Goal: Find specific page/section: Find specific page/section

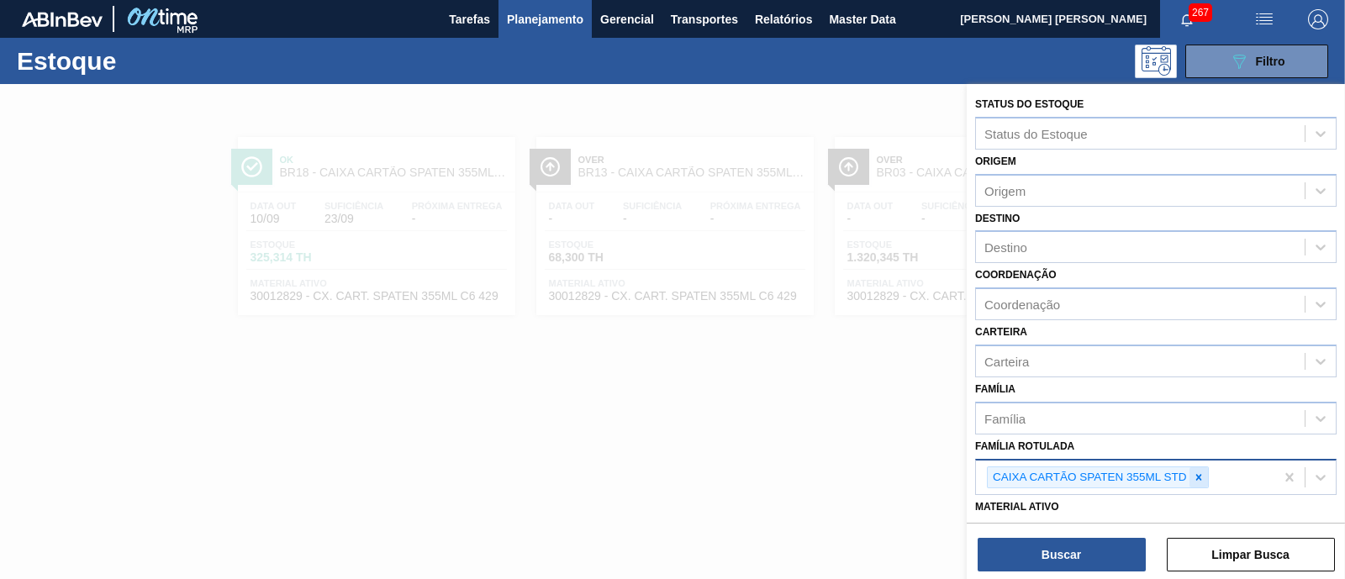
click at [1198, 472] on icon at bounding box center [1199, 478] width 12 height 12
click at [1196, 470] on div "Família Rotulada" at bounding box center [1140, 475] width 329 height 24
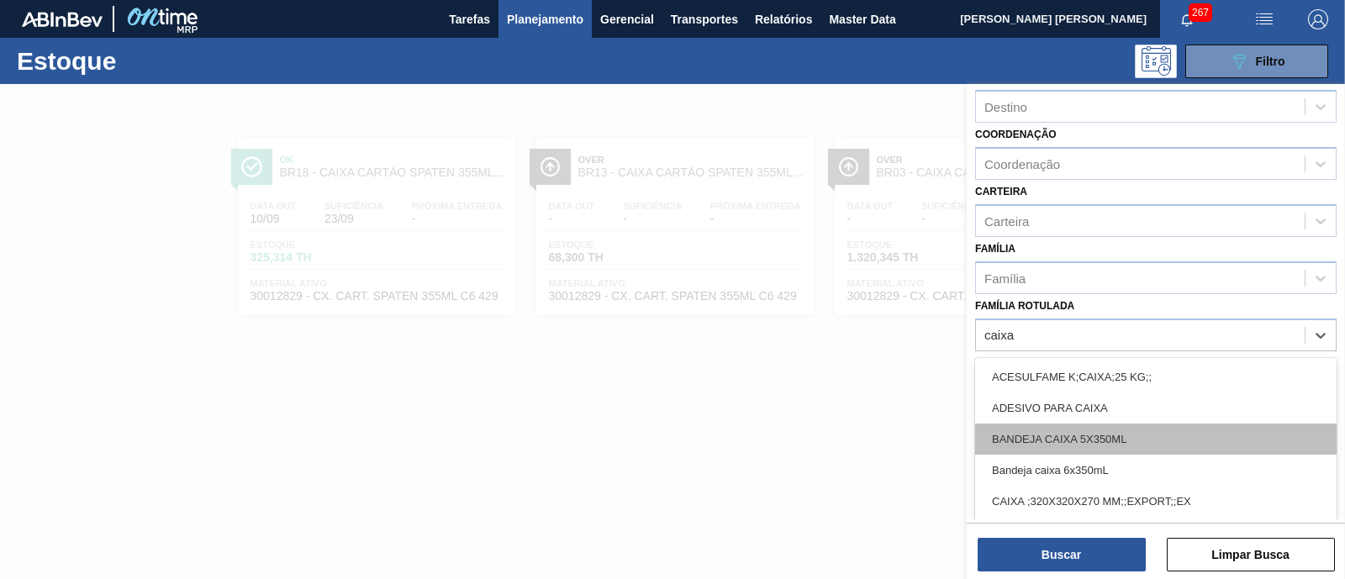
scroll to position [209, 0]
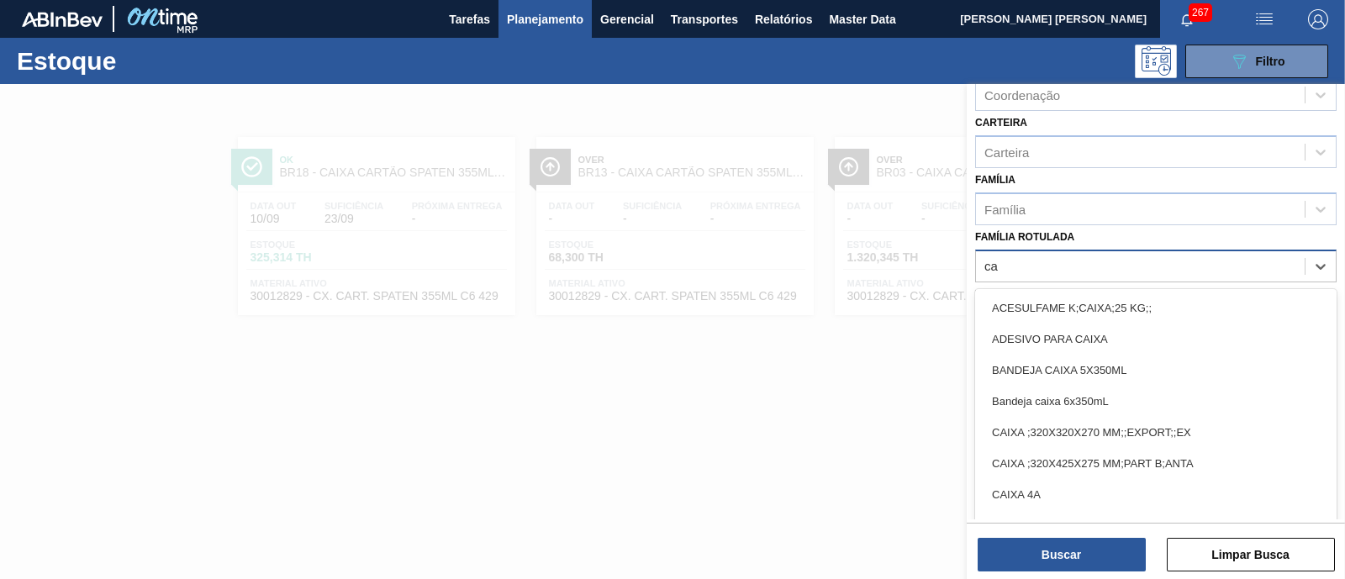
type Rotulada "c"
type Rotulada "l"
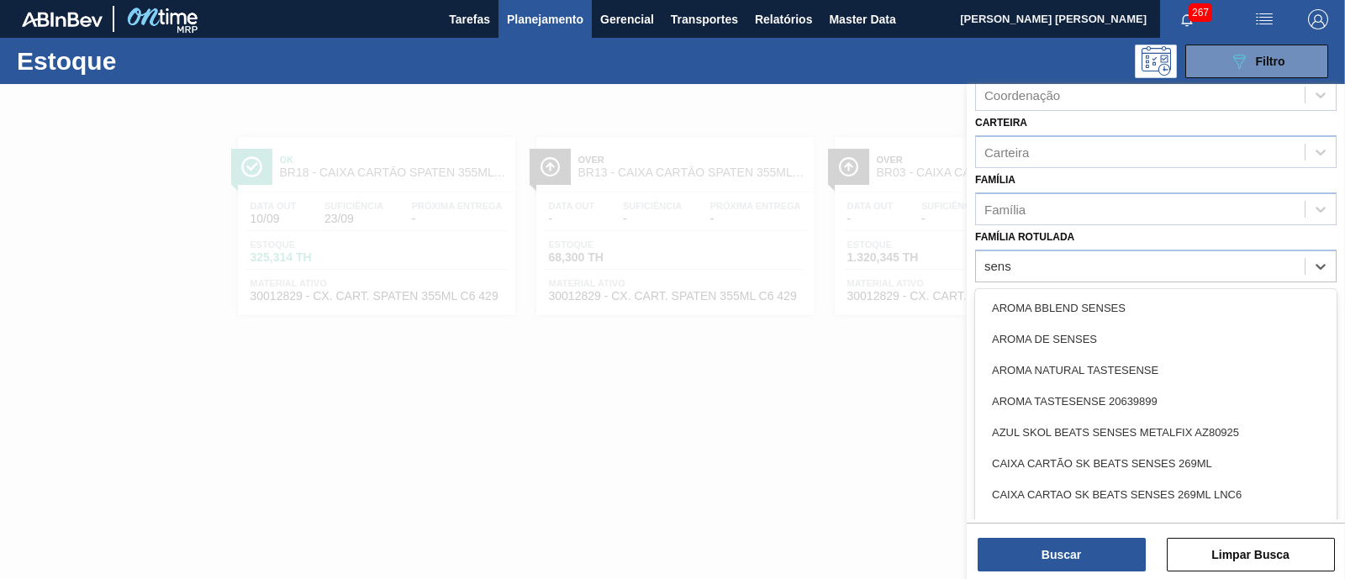
type Rotulada "sense"
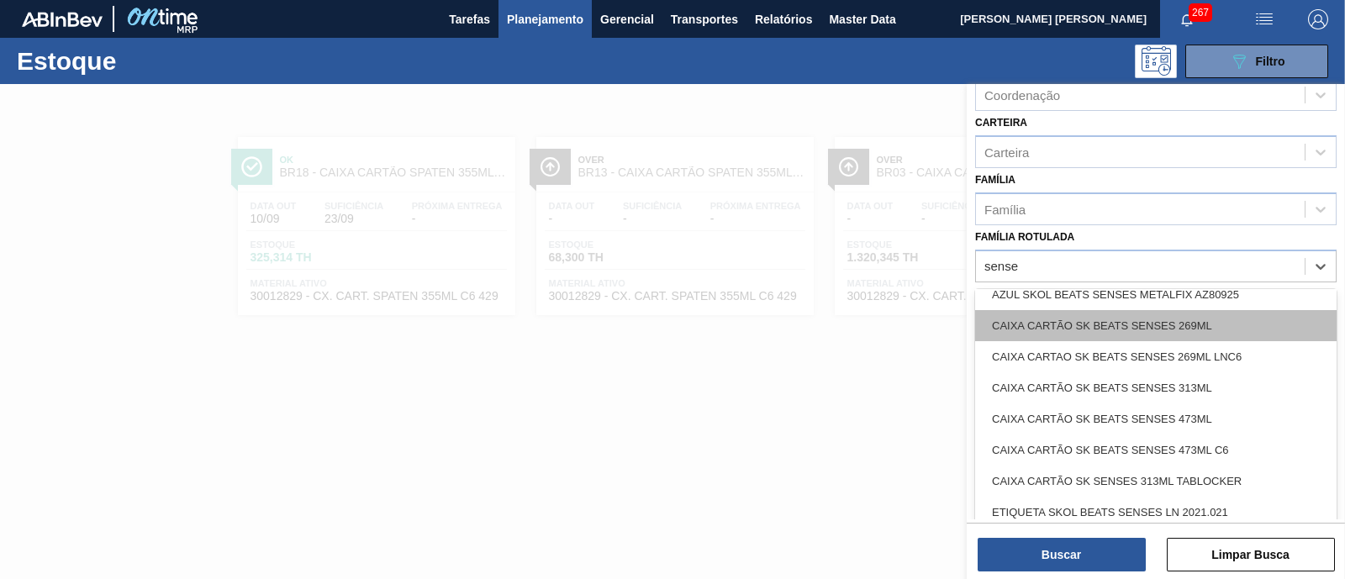
scroll to position [104, 0]
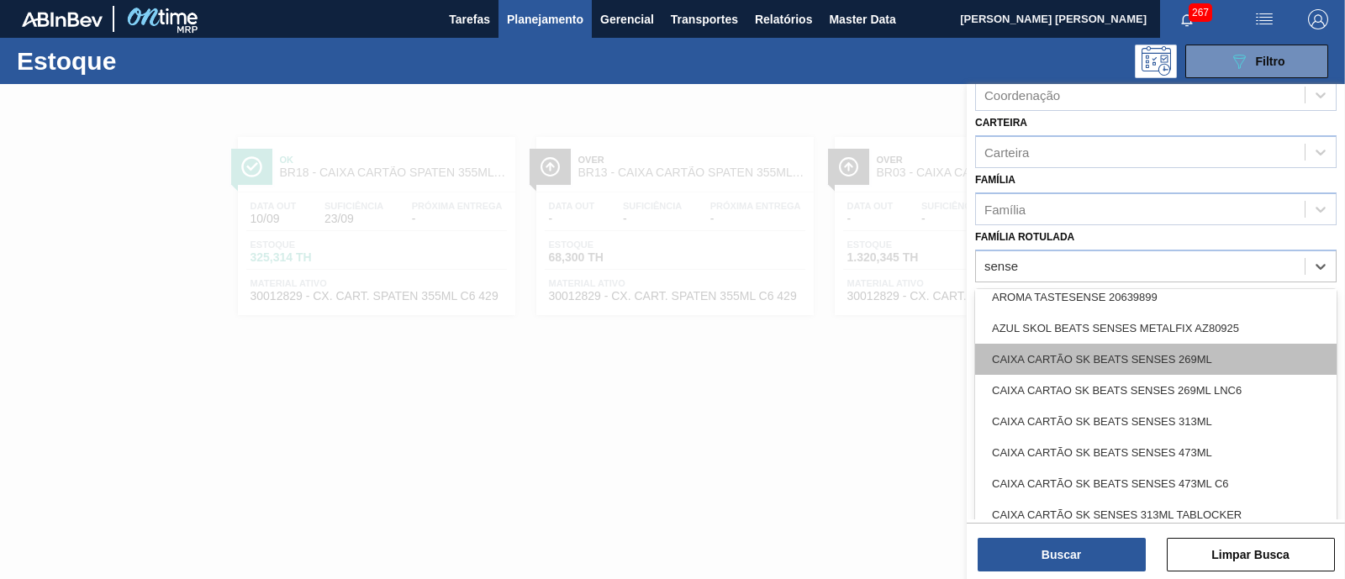
click at [1240, 355] on div "CAIXA CARTÃO SK BEATS SENSES 269ML" at bounding box center [1156, 359] width 362 height 31
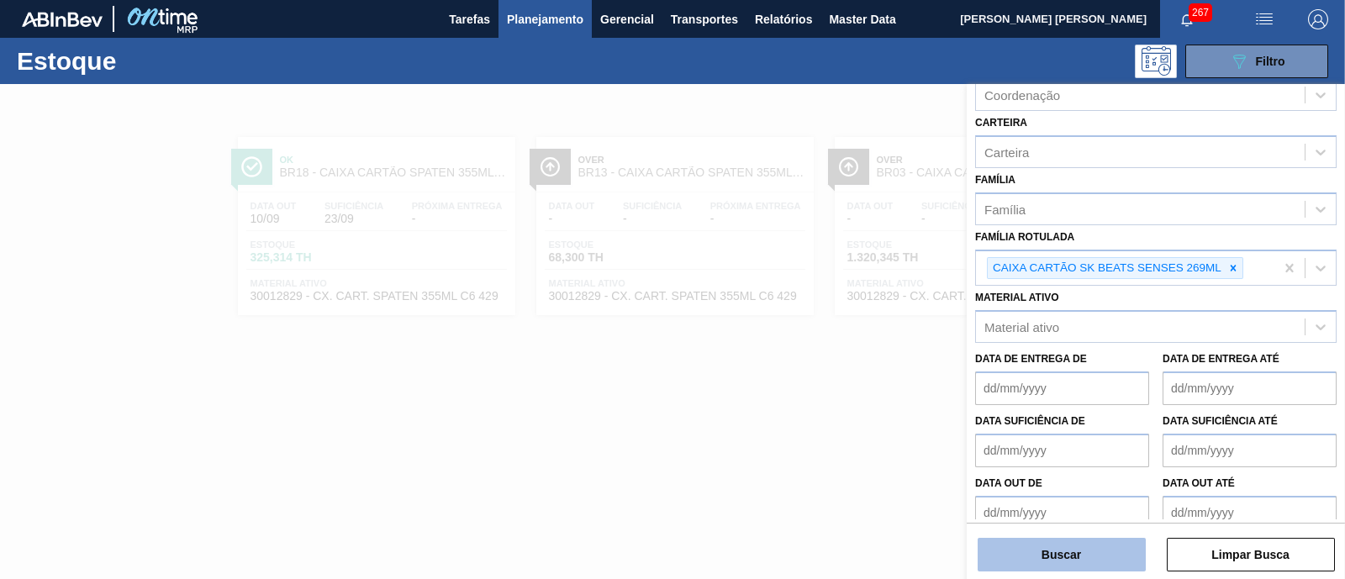
click at [1097, 557] on button "Buscar" at bounding box center [1062, 555] width 168 height 34
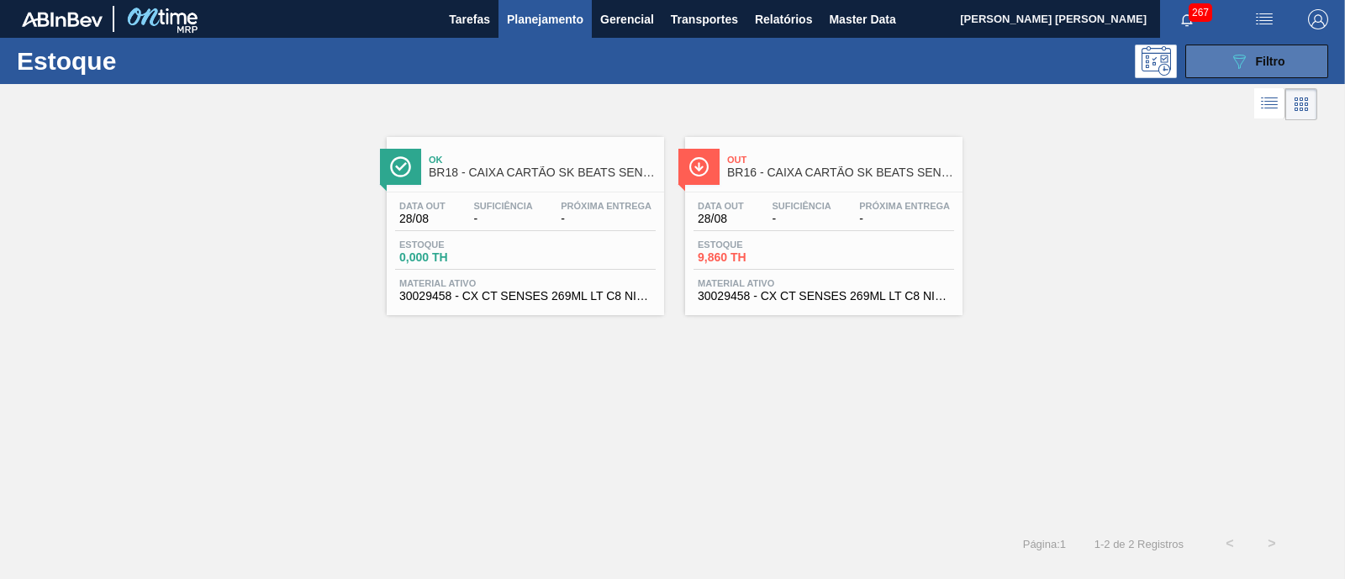
click at [1270, 56] on span "Filtro" at bounding box center [1270, 61] width 29 height 13
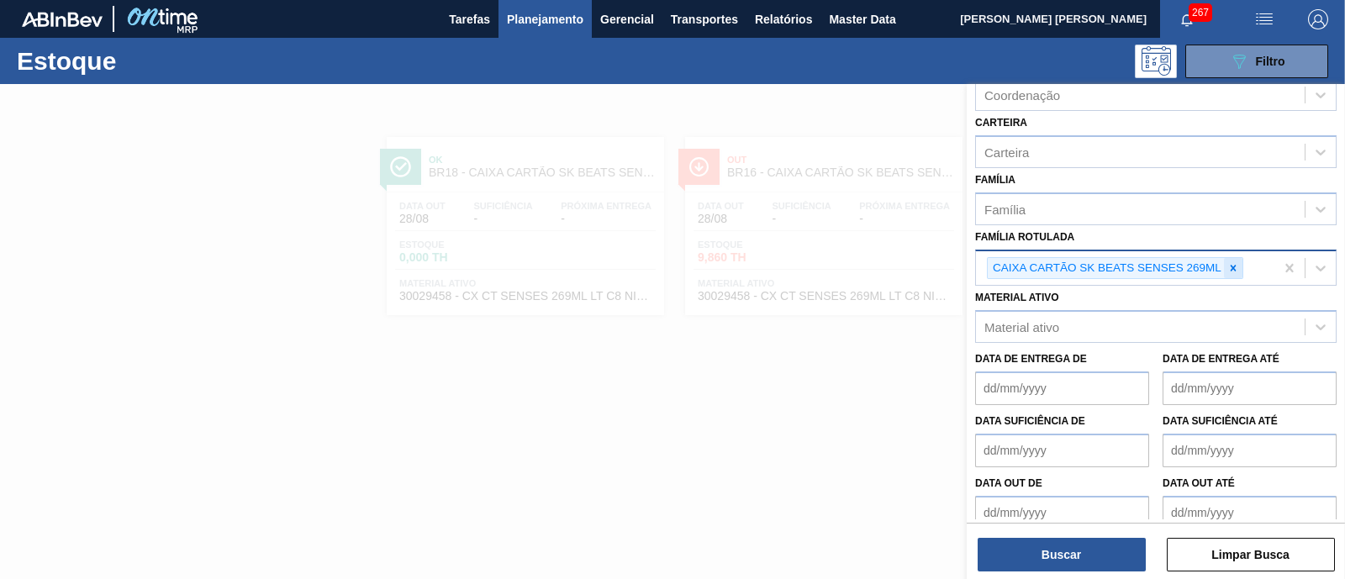
click at [1235, 268] on icon at bounding box center [1233, 268] width 12 height 12
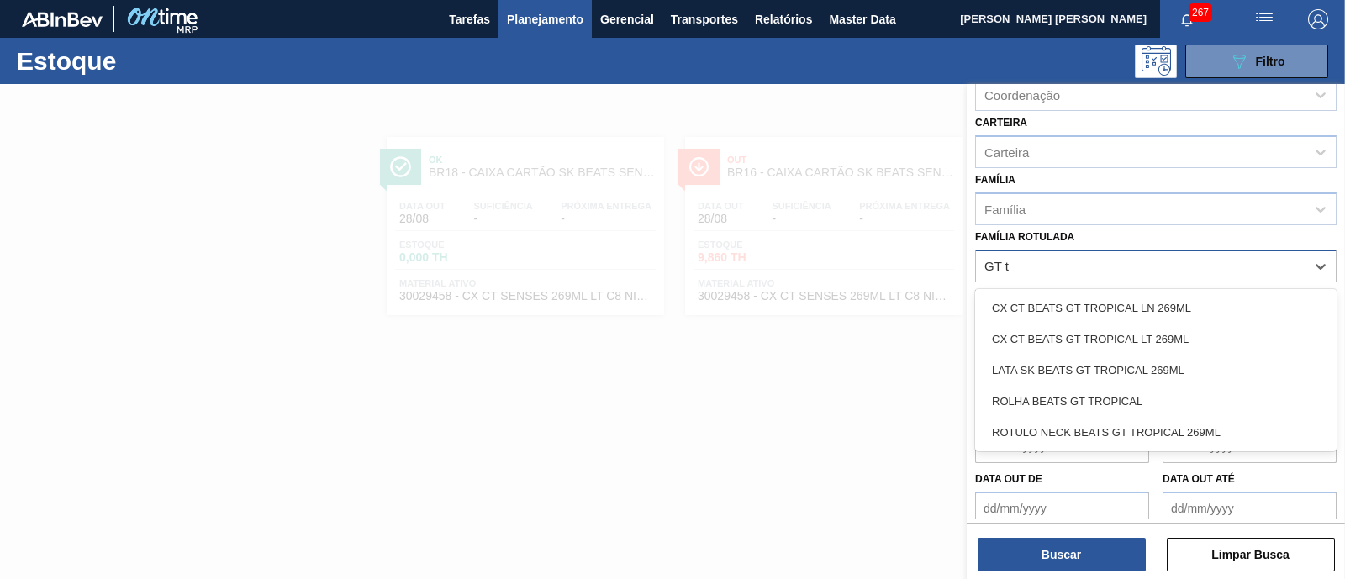
type Rotulada "GT tr"
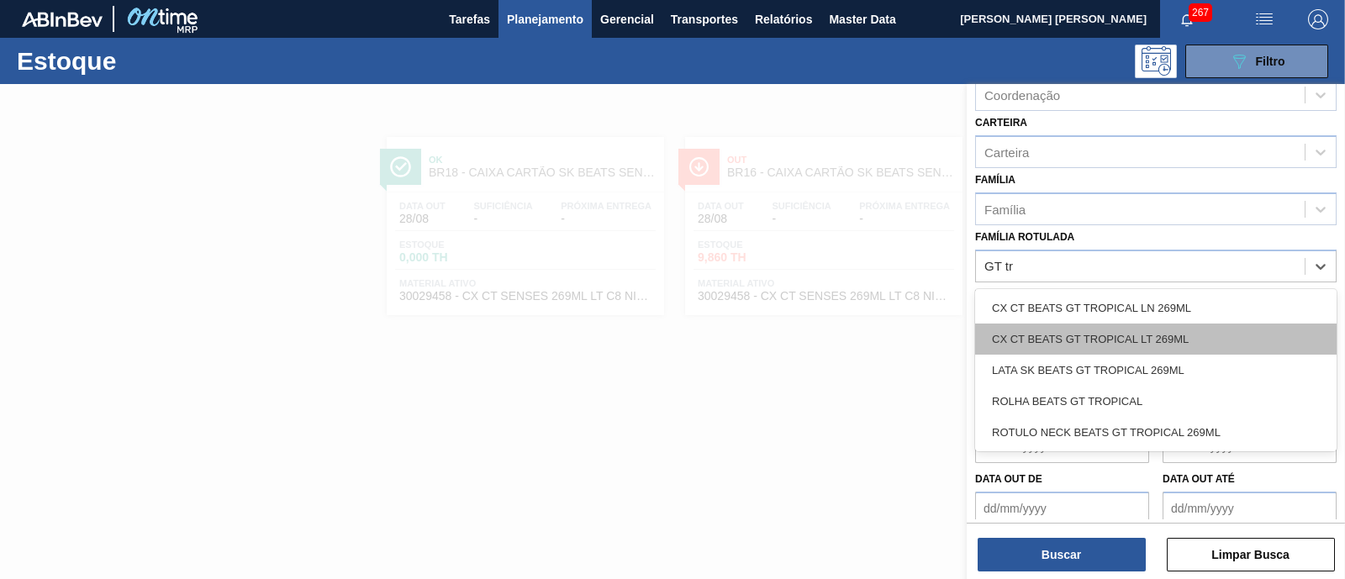
click at [1214, 331] on div "CX CT BEATS GT TROPICAL LT 269ML" at bounding box center [1156, 339] width 362 height 31
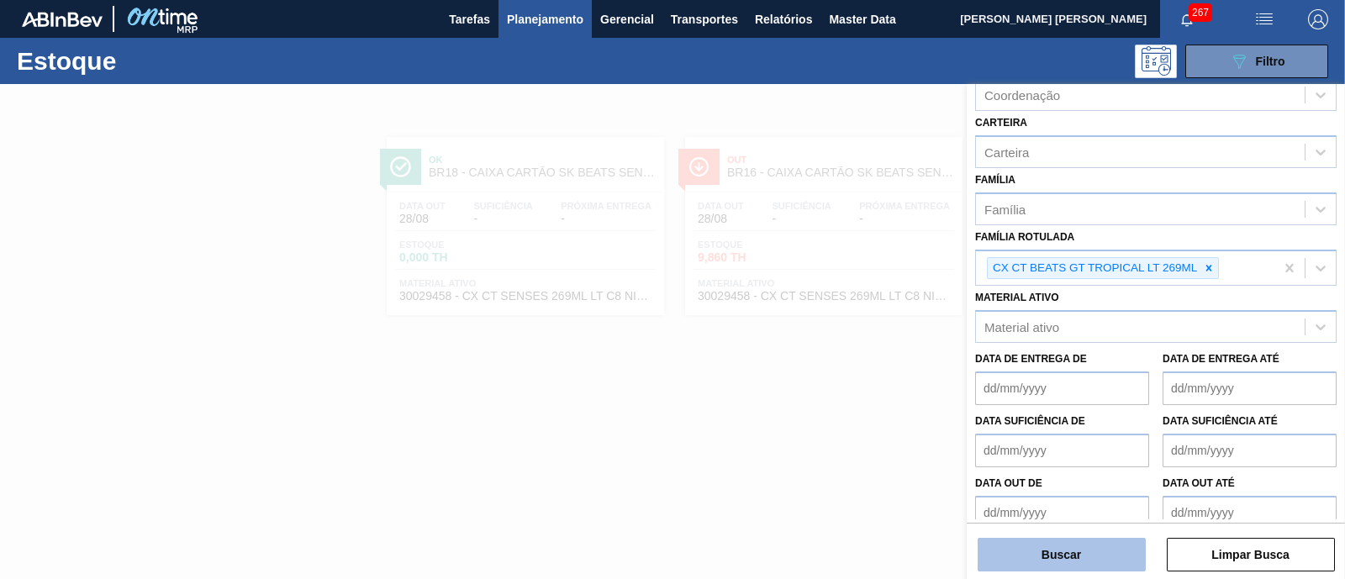
click at [1104, 552] on button "Buscar" at bounding box center [1062, 555] width 168 height 34
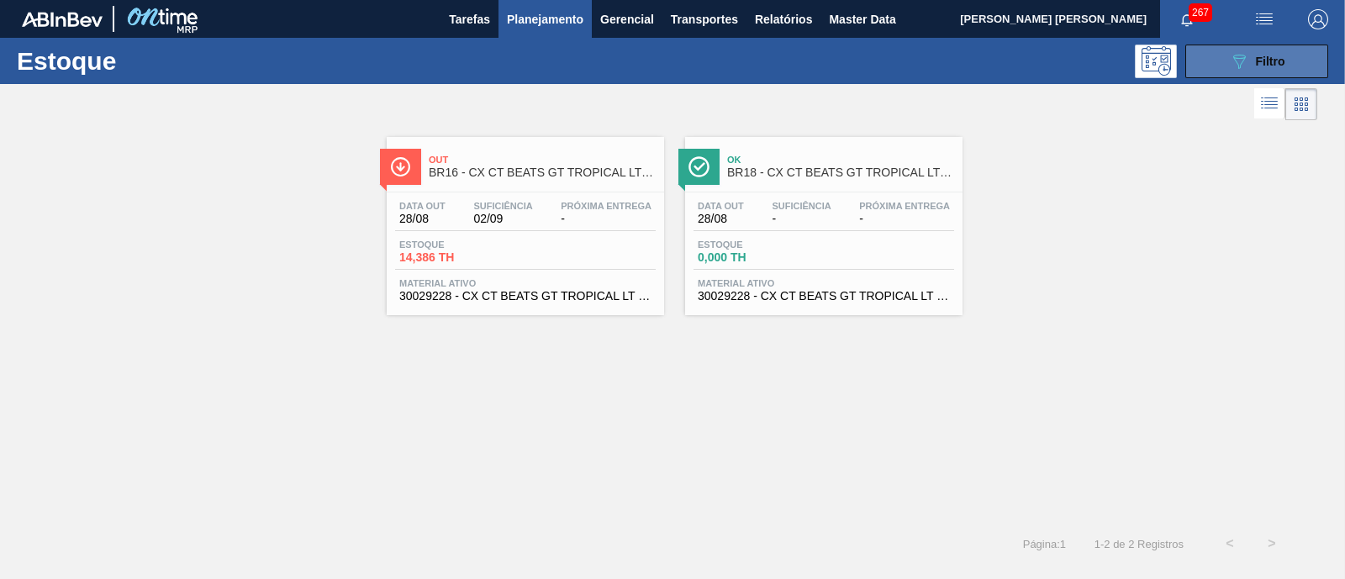
click at [1227, 66] on button "089F7B8B-B2A5-4AFE-B5C0-19BA573D28AC Filtro" at bounding box center [1256, 62] width 143 height 34
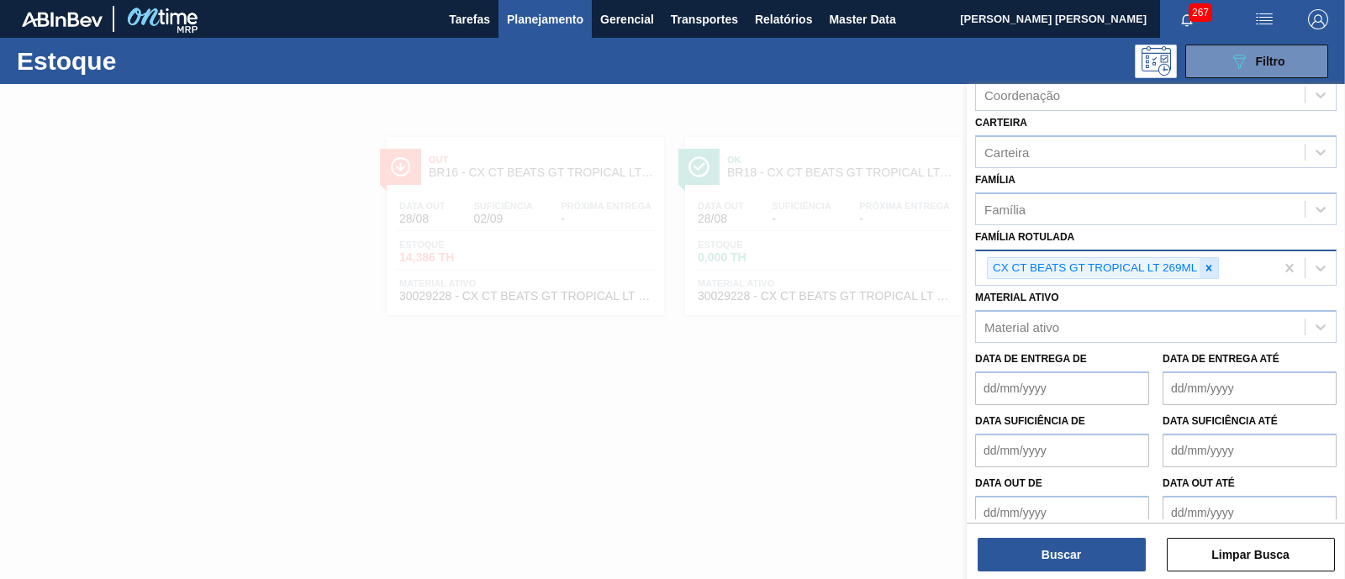
click at [1214, 267] on icon at bounding box center [1209, 268] width 12 height 12
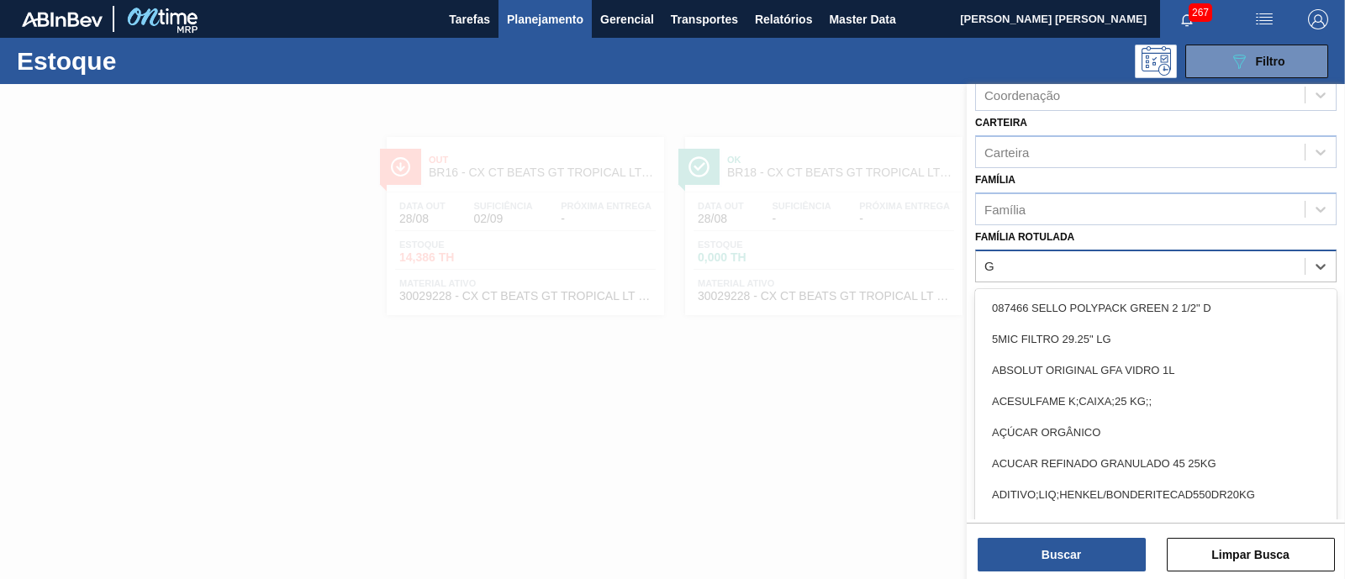
type Rotulada "GT"
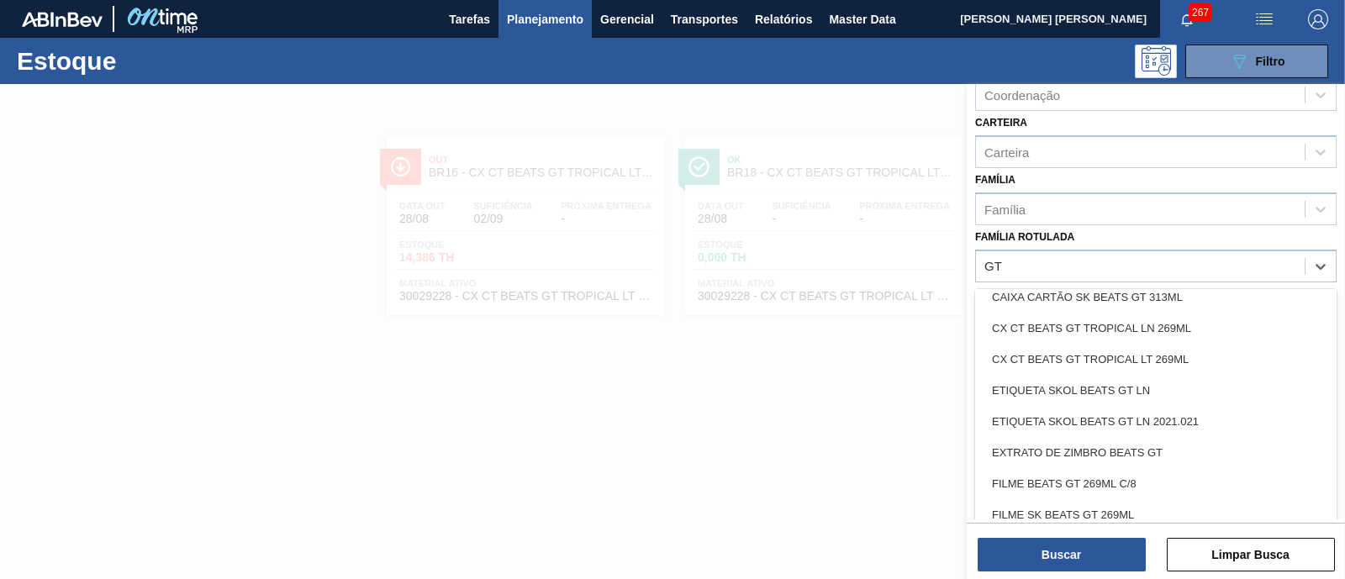
scroll to position [0, 0]
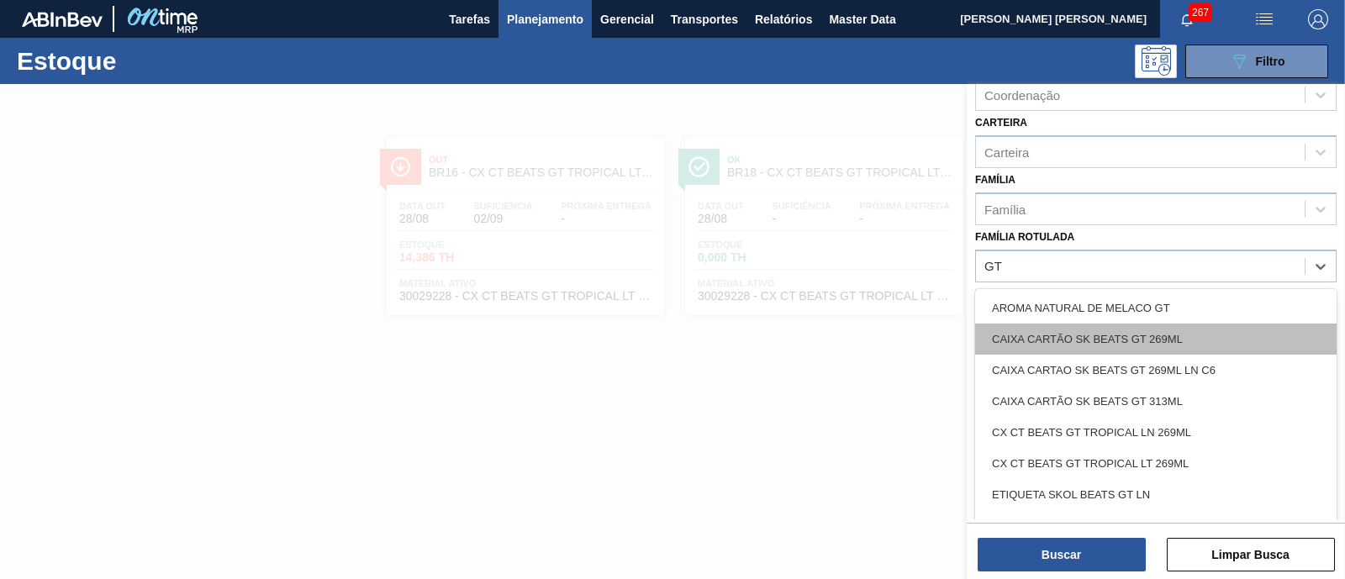
click at [1217, 333] on div "CAIXA CARTÃO SK BEATS GT 269ML" at bounding box center [1156, 339] width 362 height 31
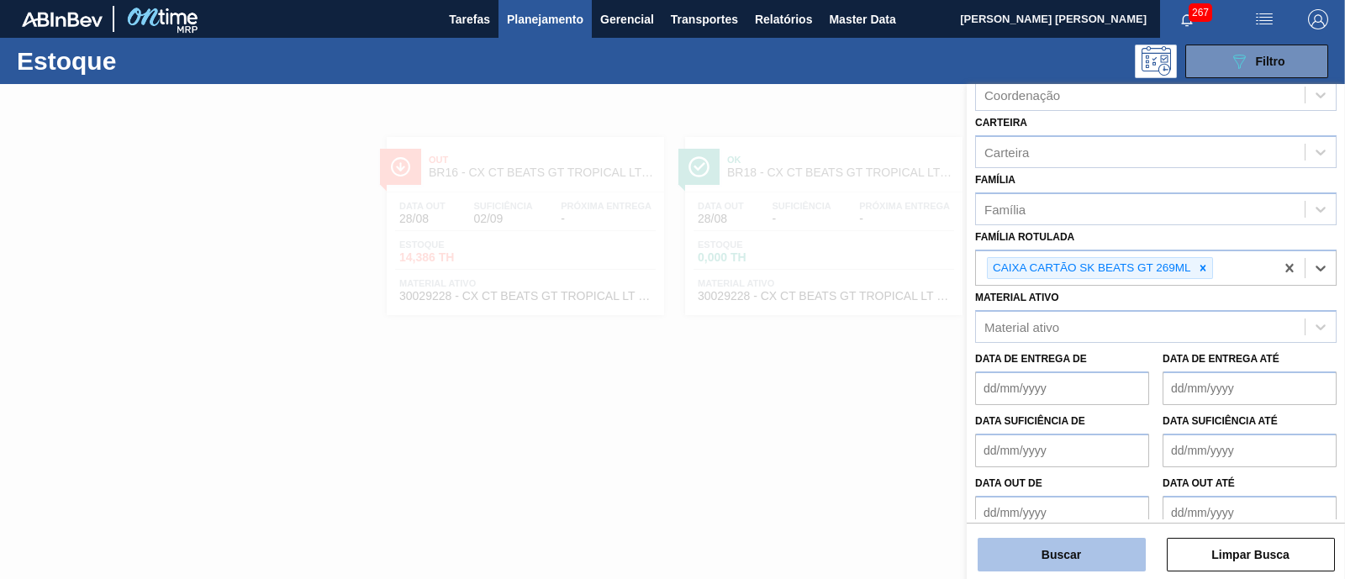
click at [1114, 552] on button "Buscar" at bounding box center [1062, 555] width 168 height 34
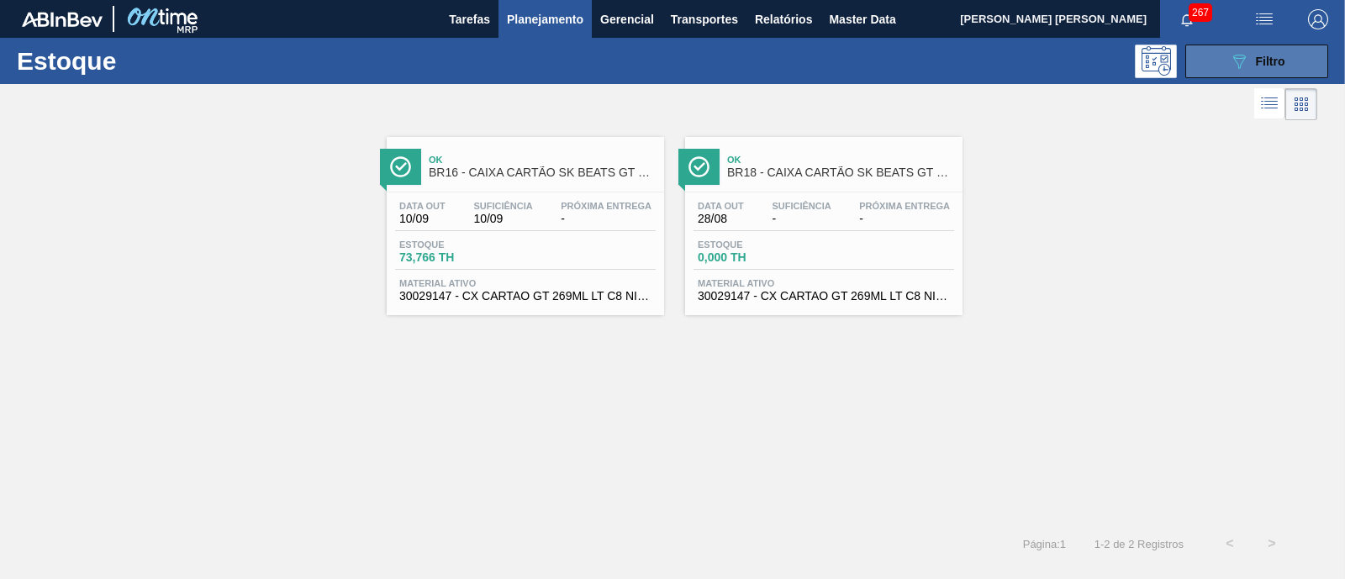
click at [1297, 61] on button "089F7B8B-B2A5-4AFE-B5C0-19BA573D28AC Filtro" at bounding box center [1256, 62] width 143 height 34
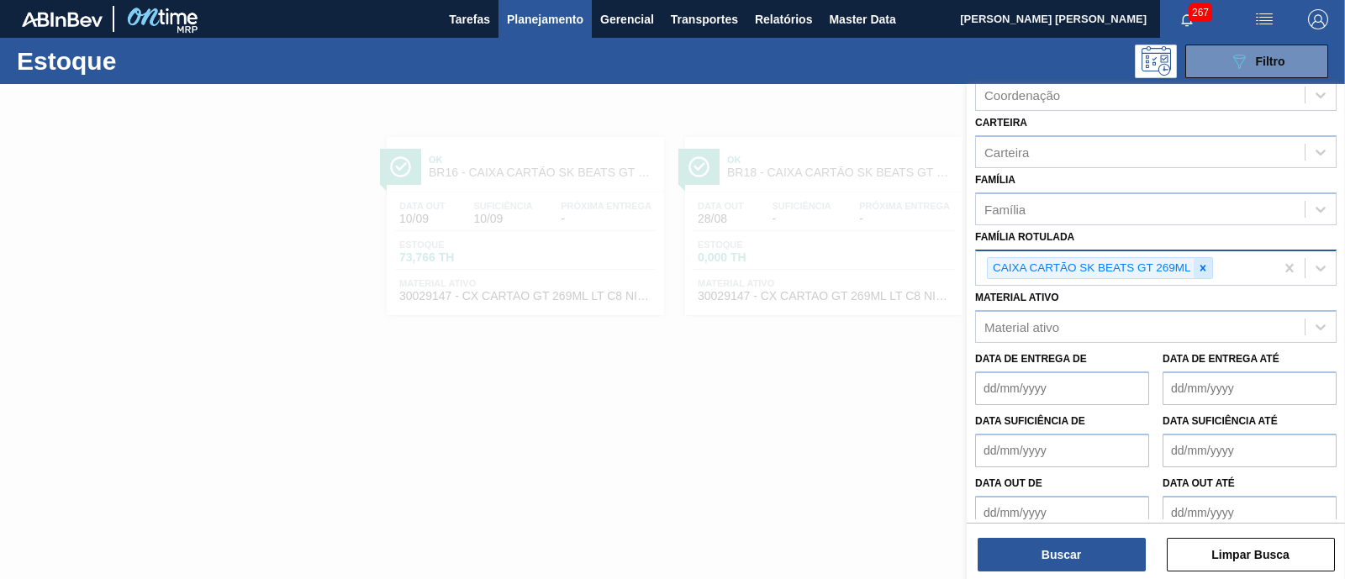
click at [1204, 269] on icon at bounding box center [1203, 268] width 12 height 12
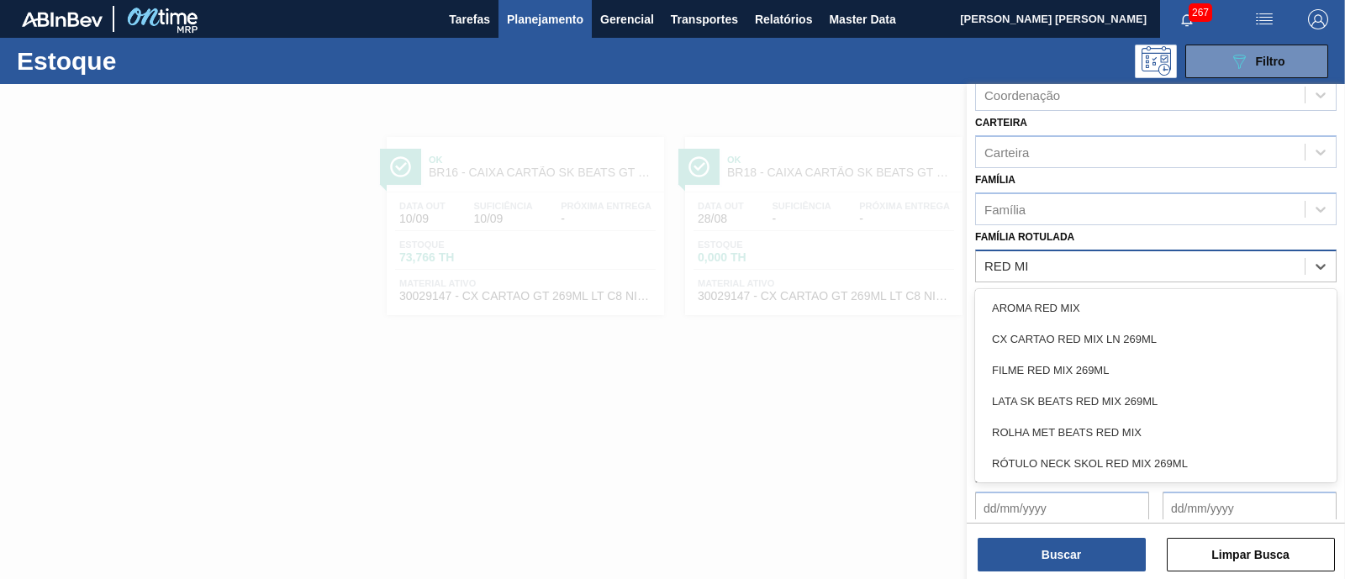
type Rotulada "RED MI"
click at [781, 414] on div at bounding box center [672, 373] width 1345 height 579
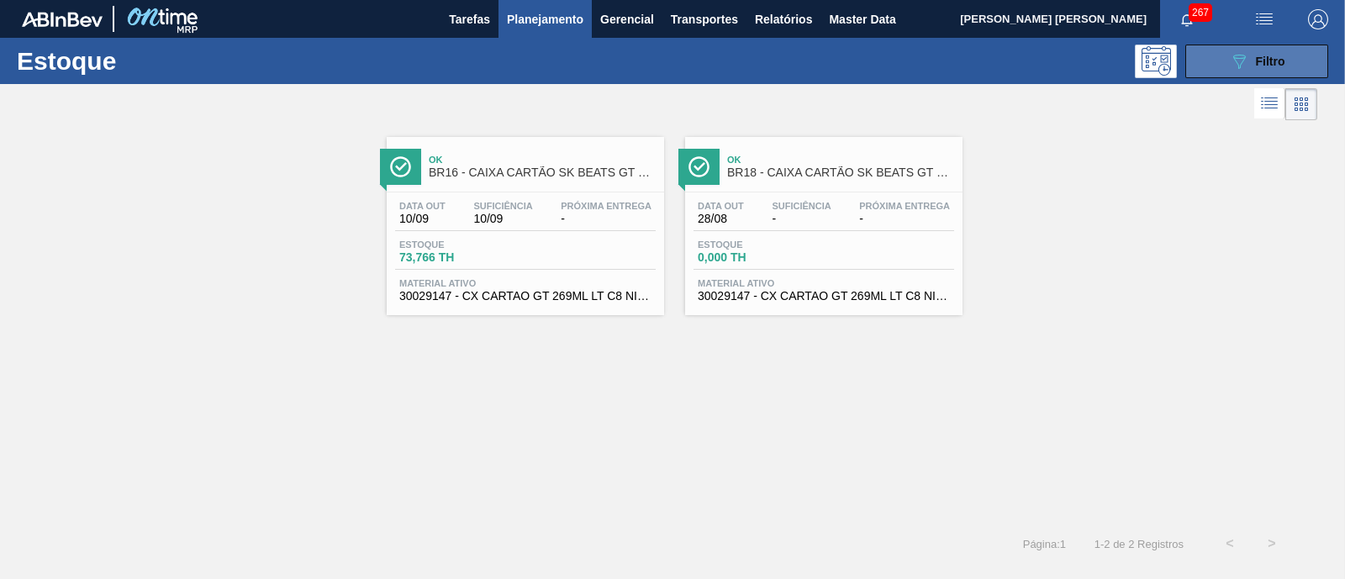
click at [1304, 56] on button "089F7B8B-B2A5-4AFE-B5C0-19BA573D28AC Filtro" at bounding box center [1256, 62] width 143 height 34
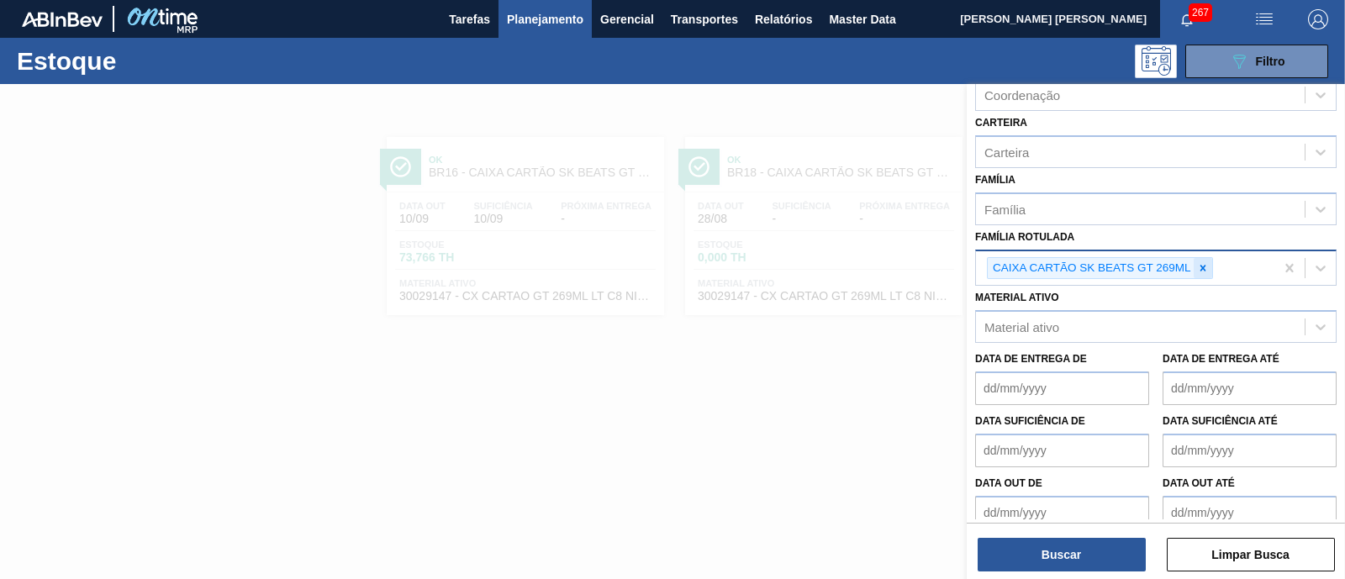
click at [1197, 262] on icon at bounding box center [1203, 268] width 12 height 12
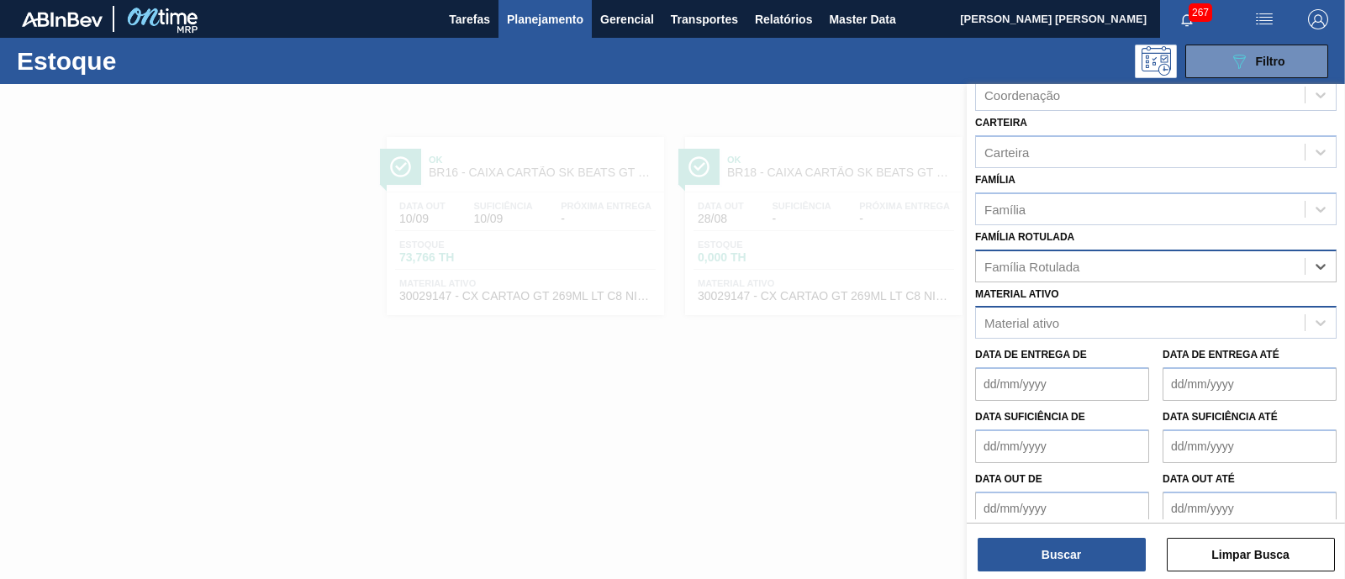
click at [1169, 306] on div "Material ativo" at bounding box center [1156, 322] width 362 height 33
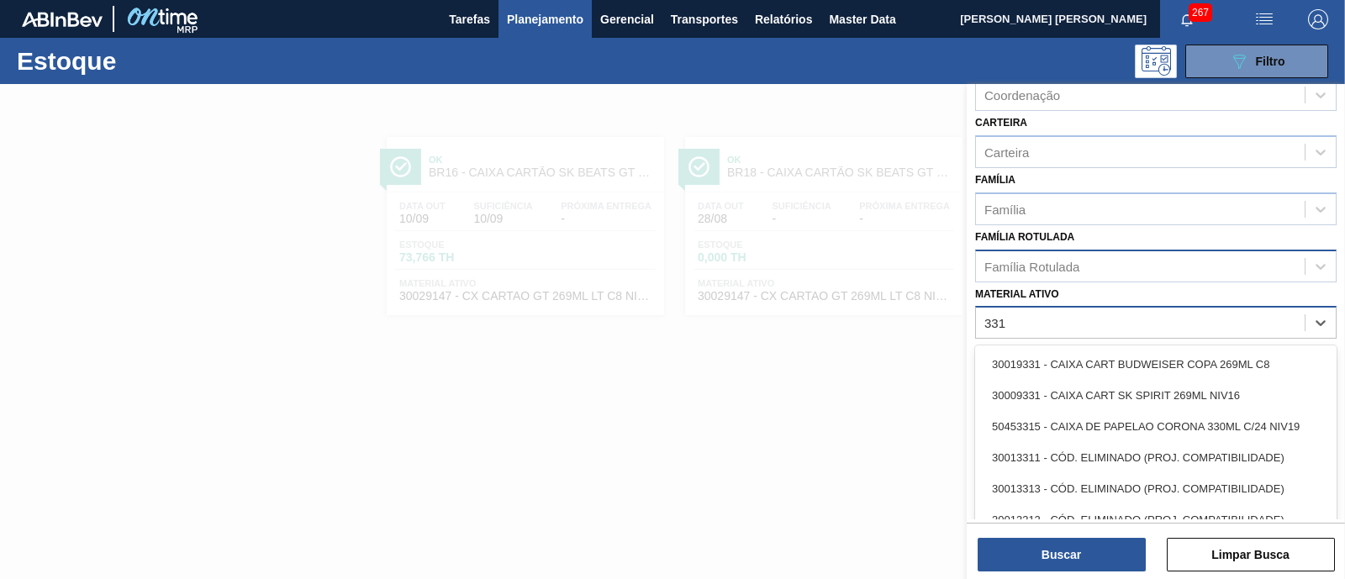
type ativo "3317"
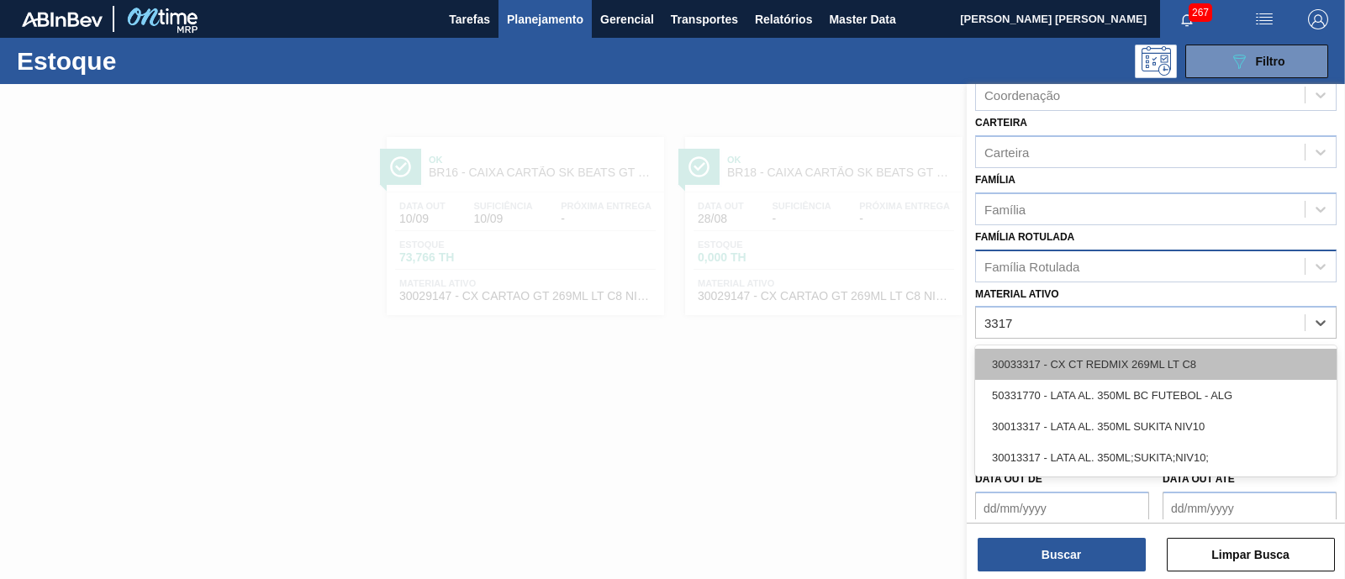
click at [1177, 362] on div "30033317 - CX CT REDMIX 269ML LT C8" at bounding box center [1156, 364] width 362 height 31
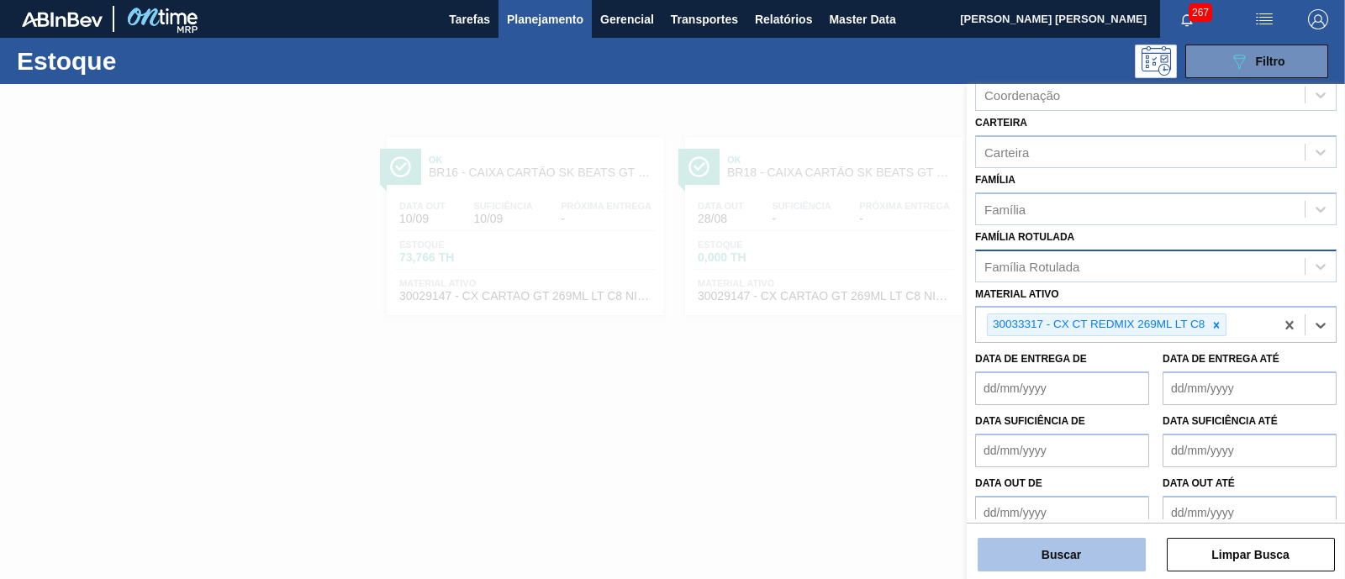
click at [1064, 558] on button "Buscar" at bounding box center [1062, 555] width 168 height 34
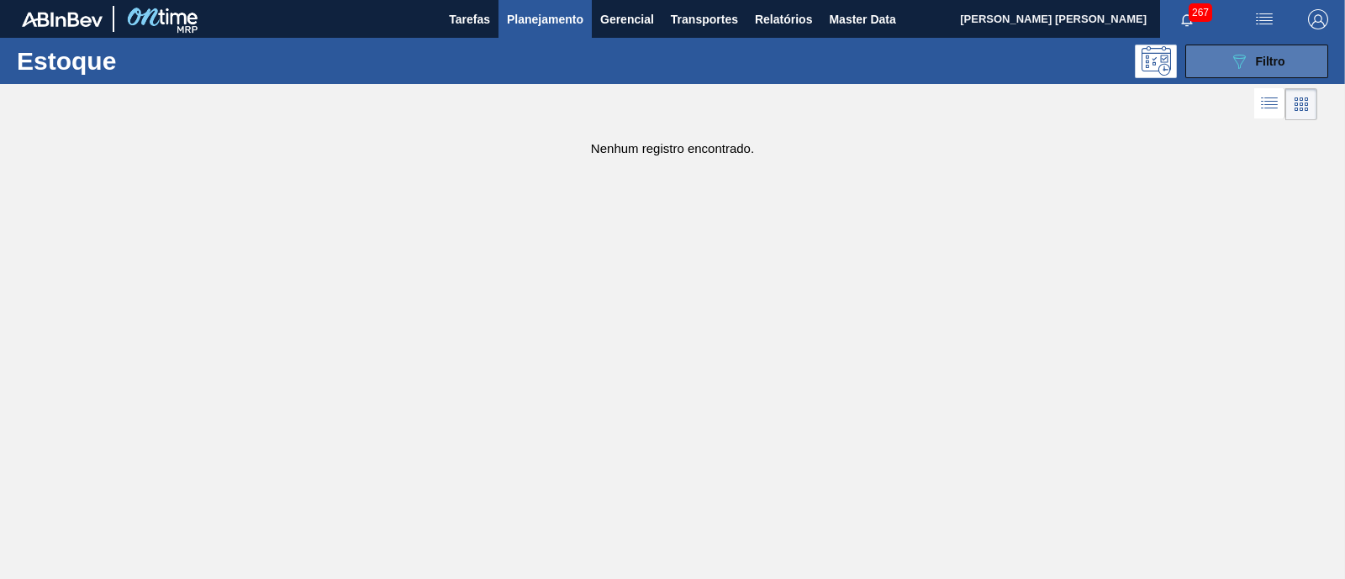
click at [1227, 74] on button "089F7B8B-B2A5-4AFE-B5C0-19BA573D28AC Filtro" at bounding box center [1256, 62] width 143 height 34
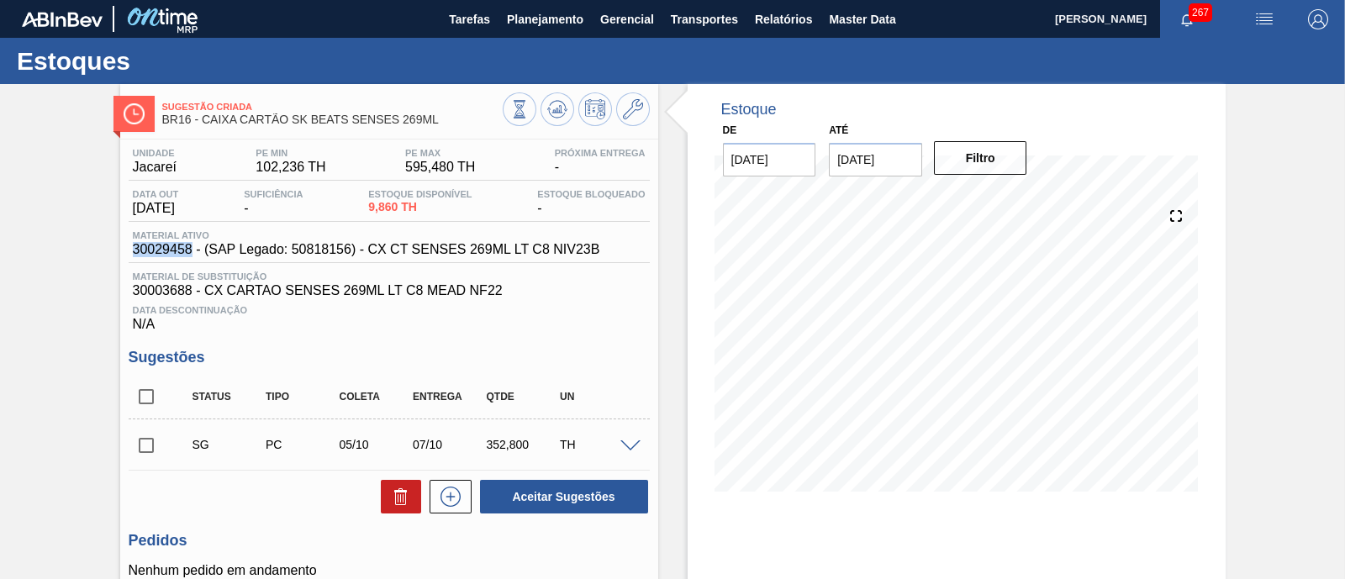
drag, startPoint x: 192, startPoint y: 252, endPoint x: 85, endPoint y: 261, distance: 107.1
click at [85, 261] on div "Sugestão Criada BR16 - CAIXA CARTÃO SK BEATS SENSES 269ML Unidade Jacareí PE MI…" at bounding box center [672, 407] width 1345 height 646
copy span "30029458"
click at [129, 272] on div "Material de Substituição 30003688 - CX CARTAO SENSES 269ML LT C8 MEAD NF22" at bounding box center [389, 285] width 521 height 27
drag, startPoint x: 130, startPoint y: 250, endPoint x: 189, endPoint y: 253, distance: 58.9
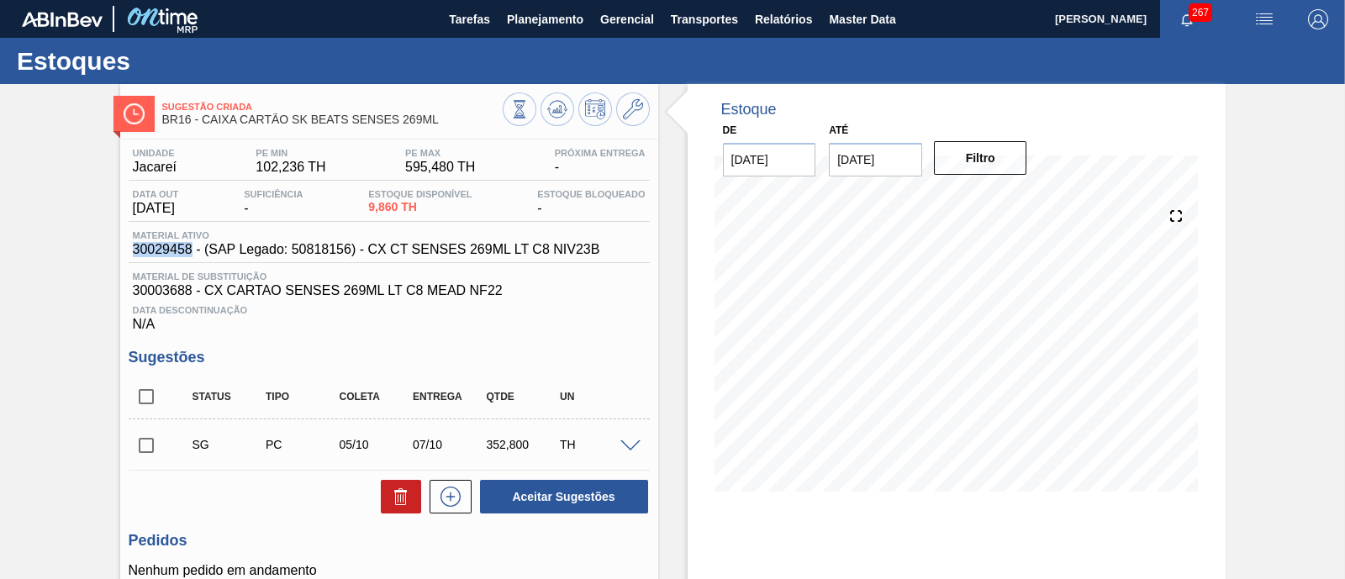
click at [189, 253] on div "Material ativo 30029458 - (SAP Legado: 50818156) - CX CT SENSES 269ML LT C8 NIV…" at bounding box center [367, 243] width 476 height 27
copy span "30029458"
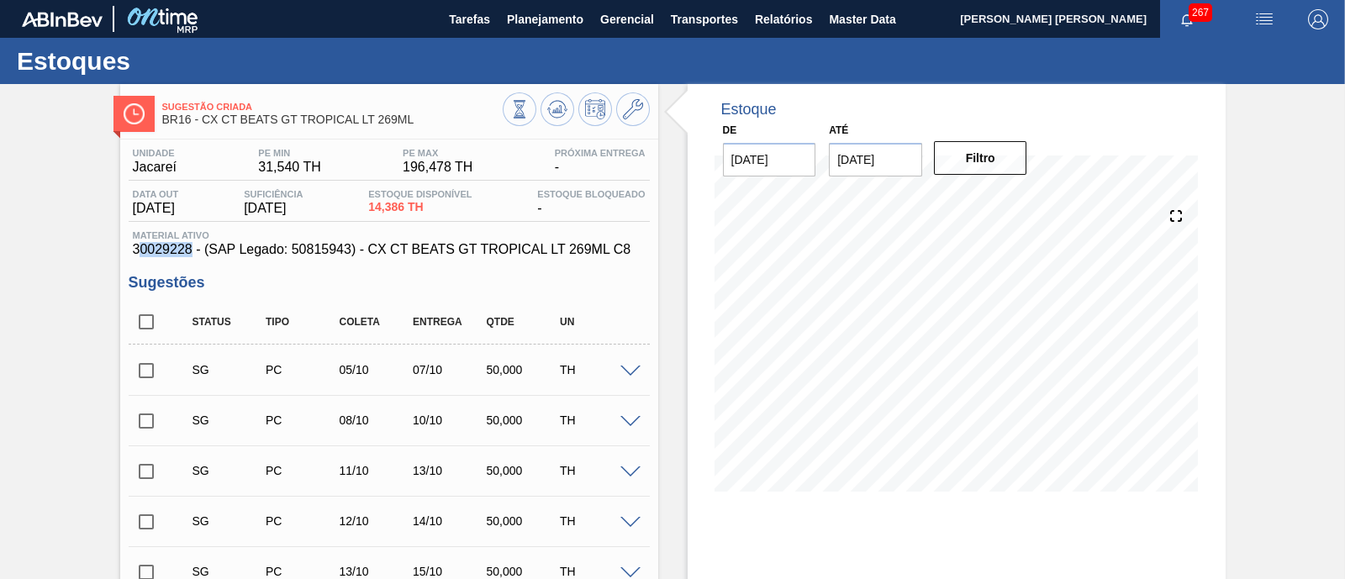
drag, startPoint x: 140, startPoint y: 246, endPoint x: 192, endPoint y: 250, distance: 51.4
click at [192, 250] on span "30029228 - (SAP Legado: 50815943) - CX CT BEATS GT TROPICAL LT 269ML C8" at bounding box center [389, 249] width 513 height 15
drag, startPoint x: 193, startPoint y: 250, endPoint x: 129, endPoint y: 253, distance: 64.0
click at [129, 253] on div "Material ativo 30029228 - (SAP Legado: 50815943) - CX CT BEATS GT TROPICAL LT 2…" at bounding box center [389, 243] width 521 height 27
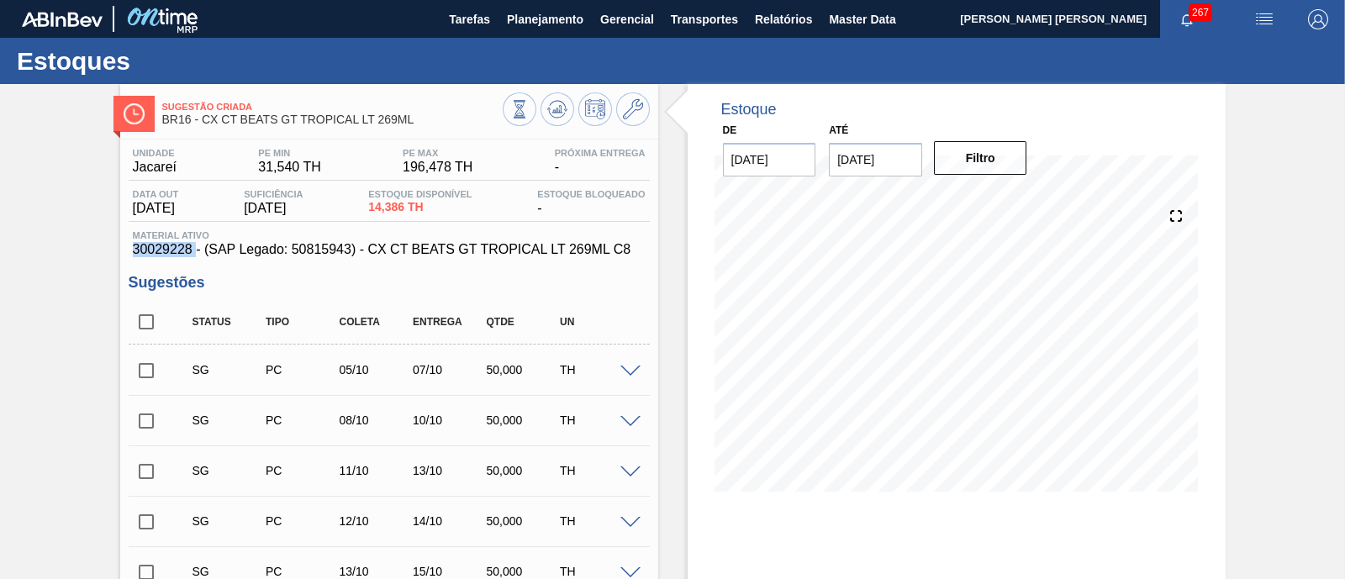
copy span "30029228"
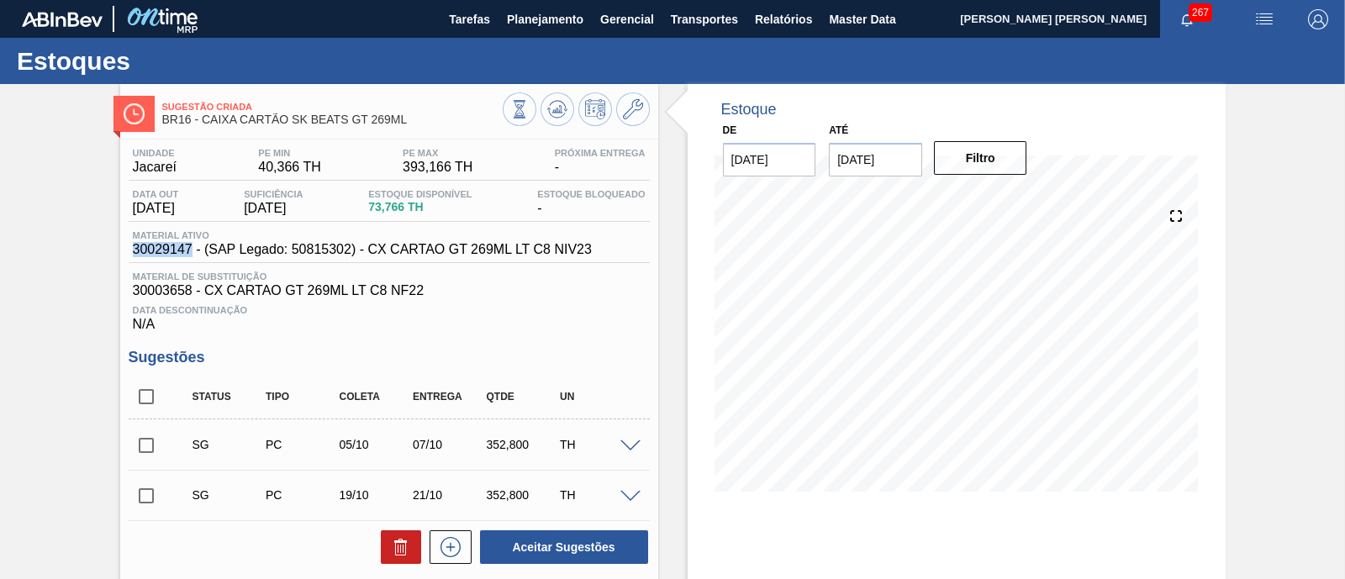
drag, startPoint x: 128, startPoint y: 254, endPoint x: 189, endPoint y: 251, distance: 61.4
click at [189, 251] on div "Material ativo 30029147 - (SAP Legado: 50815302) - CX CARTAO GT 269ML LT C8 NIV…" at bounding box center [362, 243] width 467 height 27
copy span "30029147"
